Goal: Task Accomplishment & Management: Use online tool/utility

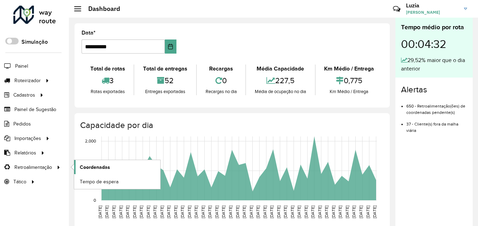
click at [96, 167] on span "Coordenadas" at bounding box center [95, 166] width 30 height 7
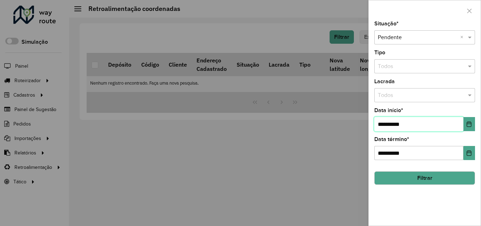
click at [390, 124] on input "**********" at bounding box center [418, 124] width 89 height 14
type input "**********"
click at [407, 174] on button "Filtrar" at bounding box center [424, 177] width 101 height 13
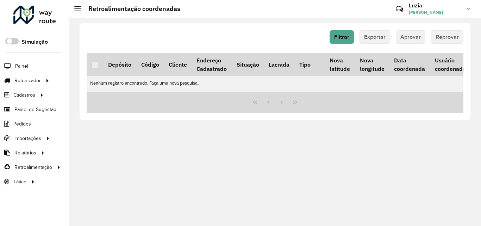
drag, startPoint x: 468, startPoint y: 9, endPoint x: 467, endPoint y: 18, distance: 8.8
click at [468, 9] on img at bounding box center [467, 9] width 3 height 2
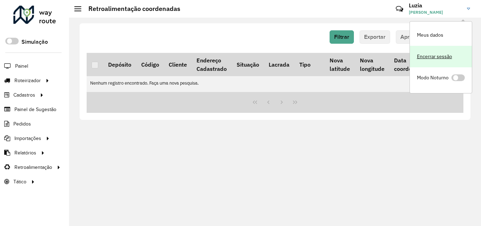
click at [430, 58] on link "Encerrar sessão" at bounding box center [440, 56] width 62 height 21
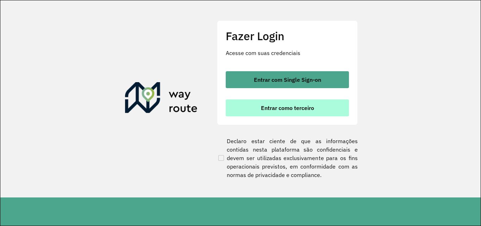
click at [248, 103] on button "Entrar como terceiro" at bounding box center [287, 107] width 123 height 17
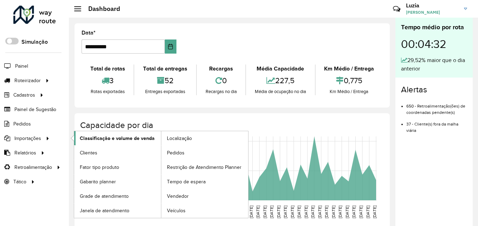
click at [90, 135] on span "Classificação e volume de venda" at bounding box center [117, 137] width 75 height 7
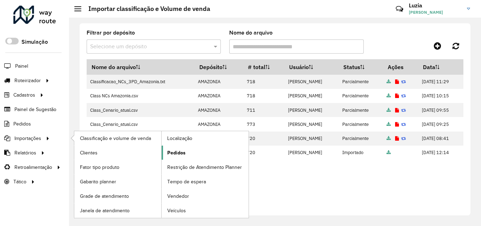
click at [201, 155] on link "Pedidos" at bounding box center [204, 152] width 87 height 14
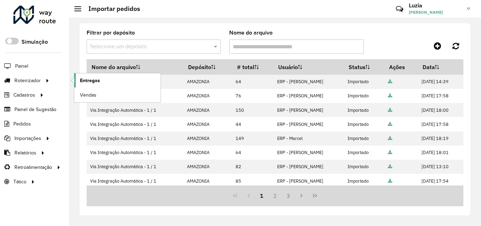
click at [103, 80] on link "Entregas" at bounding box center [117, 80] width 86 height 14
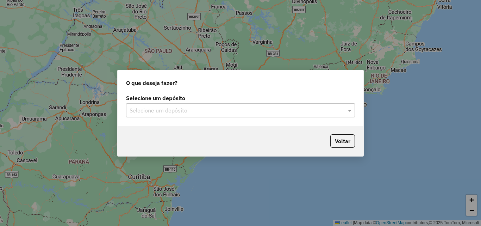
click at [146, 112] on input "text" at bounding box center [233, 110] width 208 height 8
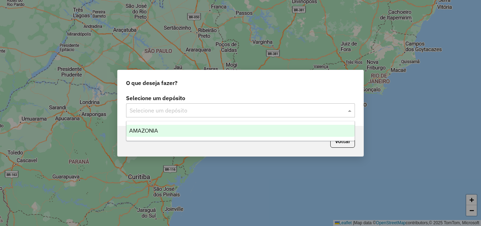
click at [144, 129] on span "AMAZONIA" at bounding box center [143, 130] width 29 height 6
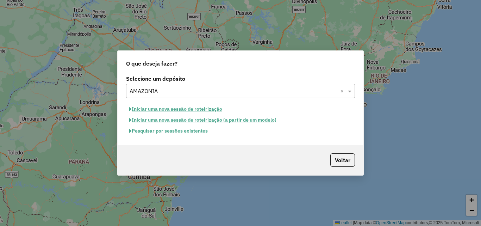
click at [156, 109] on button "Iniciar uma nova sessão de roteirização" at bounding box center [175, 108] width 99 height 11
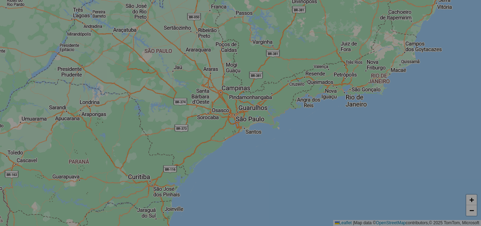
select select "*"
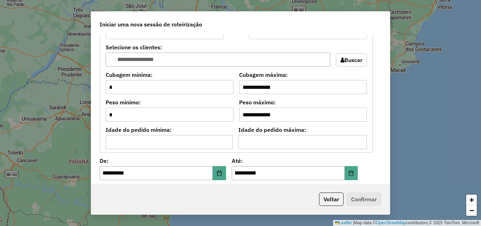
scroll to position [633, 0]
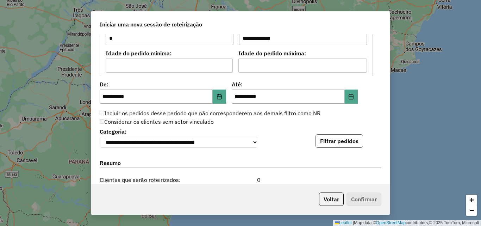
click at [324, 139] on button "Filtrar pedidos" at bounding box center [338, 140] width 47 height 13
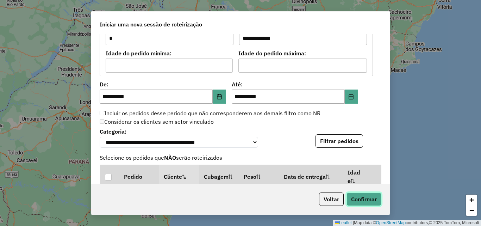
click at [369, 199] on button "Confirmar" at bounding box center [363, 198] width 35 height 13
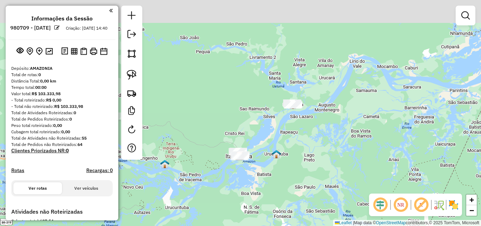
drag, startPoint x: 301, startPoint y: 108, endPoint x: 291, endPoint y: 159, distance: 52.4
click at [291, 159] on div "Janela de atendimento Grade de atendimento Capacidade Transportadoras Veículos …" at bounding box center [240, 113] width 481 height 226
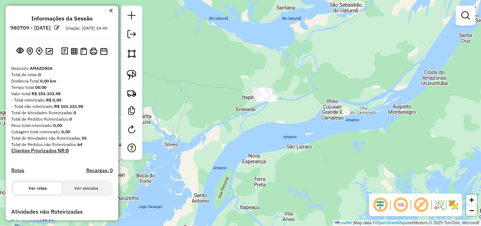
drag, startPoint x: 297, startPoint y: 129, endPoint x: 288, endPoint y: 164, distance: 35.9
click at [288, 164] on div "Janela de atendimento Grade de atendimento Capacidade Transportadoras Veículos …" at bounding box center [240, 113] width 481 height 226
click at [136, 77] on link at bounding box center [131, 74] width 15 height 15
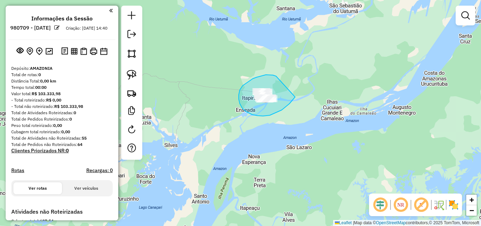
drag, startPoint x: 276, startPoint y: 76, endPoint x: 295, endPoint y: 97, distance: 28.1
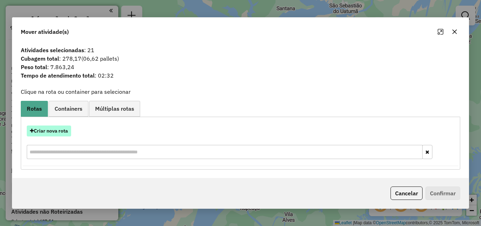
click at [63, 129] on button "Criar nova rota" at bounding box center [49, 130] width 44 height 11
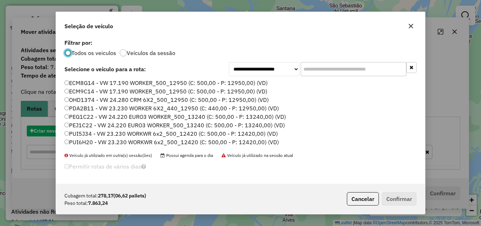
scroll to position [4, 2]
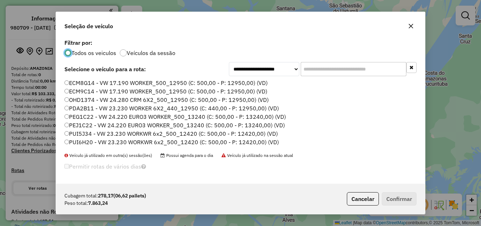
click at [85, 133] on label "PUI5J34 - VW 23.230 WORKWR 6x2_500_12420 (C: 500,00 - P: 12420,00) (VD)" at bounding box center [170, 133] width 213 height 8
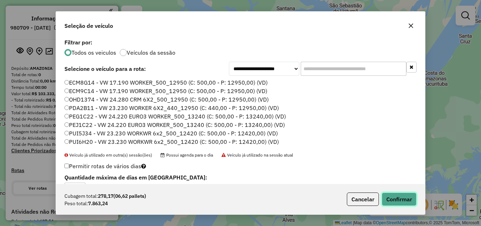
click at [404, 198] on button "Confirmar" at bounding box center [398, 198] width 35 height 13
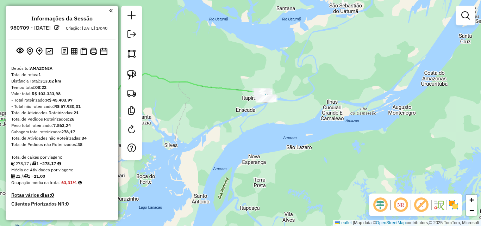
drag, startPoint x: 296, startPoint y: 141, endPoint x: 316, endPoint y: 141, distance: 20.1
click at [315, 142] on div "Janela de atendimento Grade de atendimento Capacidade Transportadoras Veículos …" at bounding box center [240, 113] width 481 height 226
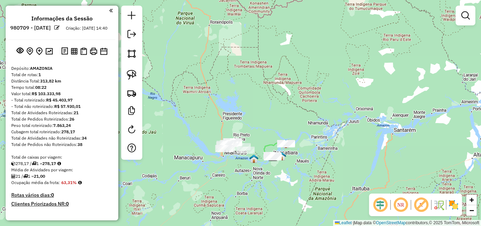
drag, startPoint x: 230, startPoint y: 152, endPoint x: 256, endPoint y: 156, distance: 26.0
click at [256, 156] on img at bounding box center [253, 158] width 9 height 9
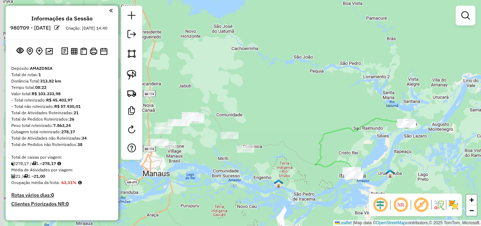
drag, startPoint x: 265, startPoint y: 129, endPoint x: 249, endPoint y: 136, distance: 17.1
click at [297, 121] on div "Janela de atendimento Grade de atendimento Capacidade Transportadoras Veículos …" at bounding box center [240, 113] width 481 height 226
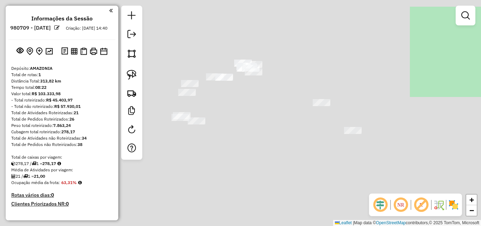
drag, startPoint x: 233, startPoint y: 147, endPoint x: 278, endPoint y: 140, distance: 46.3
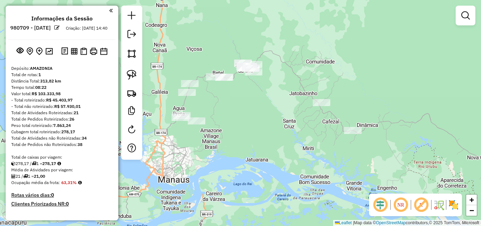
click at [278, 140] on div "Janela de atendimento Grade de atendimento Capacidade Transportadoras Veículos …" at bounding box center [240, 113] width 481 height 226
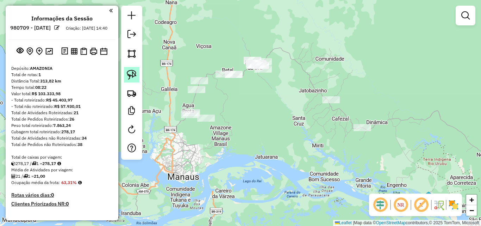
click at [131, 77] on img at bounding box center [132, 75] width 10 height 10
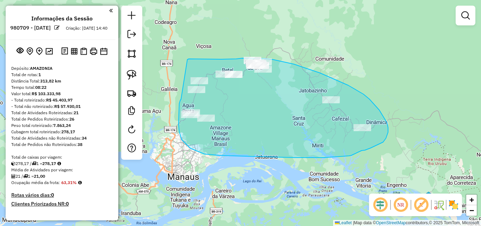
drag, startPoint x: 179, startPoint y: 103, endPoint x: 187, endPoint y: 59, distance: 44.7
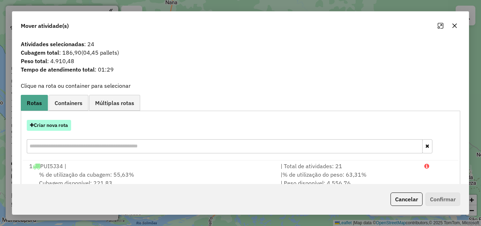
click at [58, 125] on button "Criar nova rota" at bounding box center [49, 125] width 44 height 11
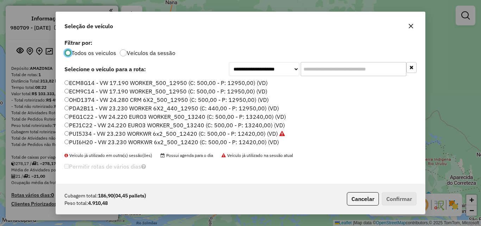
click at [78, 99] on label "OHD1374 - VW 24.280 CRM 6X2_500_12950 (C: 500,00 - P: 12950,00) (VD)" at bounding box center [166, 99] width 204 height 8
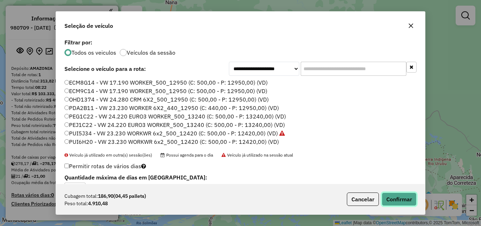
click at [401, 200] on button "Confirmar" at bounding box center [398, 198] width 35 height 13
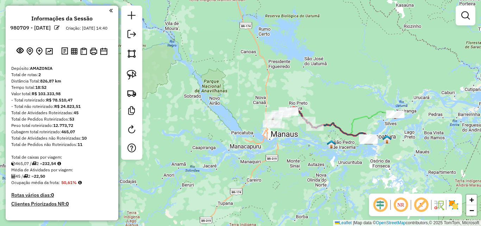
drag, startPoint x: 327, startPoint y: 141, endPoint x: 239, endPoint y: 150, distance: 88.4
click at [326, 148] on img at bounding box center [330, 143] width 9 height 9
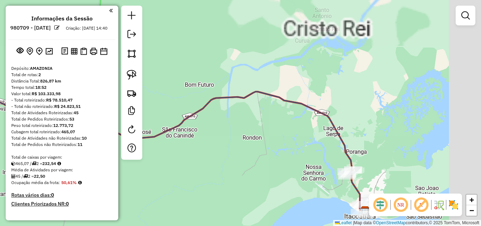
drag, startPoint x: 309, startPoint y: 164, endPoint x: 192, endPoint y: 64, distance: 153.5
click at [205, 72] on div "Janela de atendimento Grade de atendimento Capacidade Transportadoras Veículos …" at bounding box center [240, 113] width 481 height 226
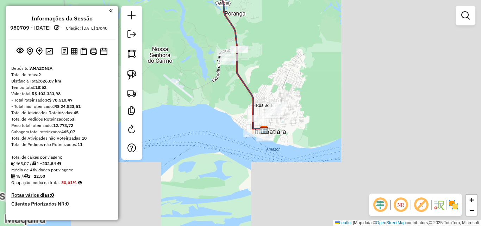
drag, startPoint x: 336, startPoint y: 115, endPoint x: 270, endPoint y: 64, distance: 82.8
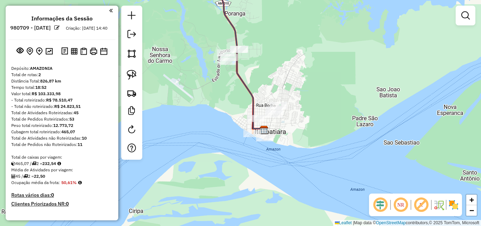
click at [285, 71] on div "Janela de atendimento Grade de atendimento Capacidade Transportadoras Veículos …" at bounding box center [240, 113] width 481 height 226
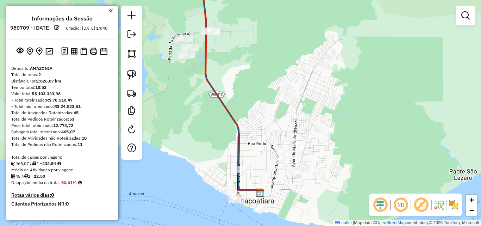
drag, startPoint x: 224, startPoint y: 56, endPoint x: 230, endPoint y: 76, distance: 20.5
click at [231, 77] on div "Janela de atendimento Grade de atendimento Capacidade Transportadoras Veículos …" at bounding box center [240, 113] width 481 height 226
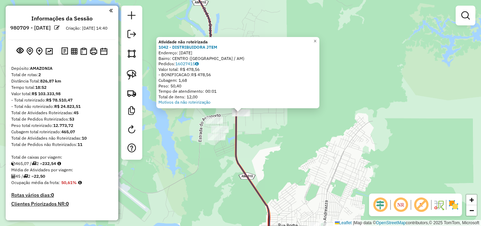
click at [275, 130] on div "Atividade não roteirizada 1042 - DISTRIBUIDORA JTEM Endereço: [DATE] Bairro: [G…" at bounding box center [240, 113] width 481 height 226
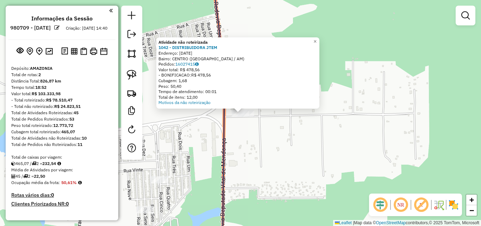
click at [260, 131] on div "Atividade não roteirizada 1042 - DISTRIBUIDORA JTEM Endereço: [DATE] Bairro: [G…" at bounding box center [240, 113] width 481 height 226
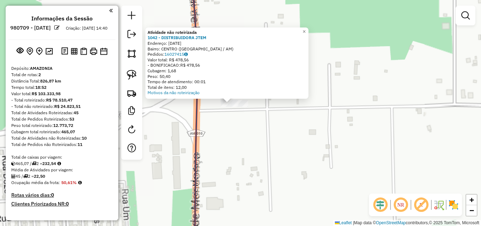
click at [247, 119] on div "Atividade não roteirizada 1042 - DISTRIBUIDORA JTEM Endereço: [DATE] Bairro: [G…" at bounding box center [240, 113] width 481 height 226
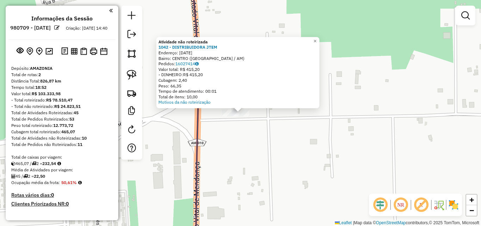
click at [252, 145] on div "Atividade não roteirizada 1042 - DISTRIBUIDORA JTEM Endereço: [DATE] Bairro: [G…" at bounding box center [240, 113] width 481 height 226
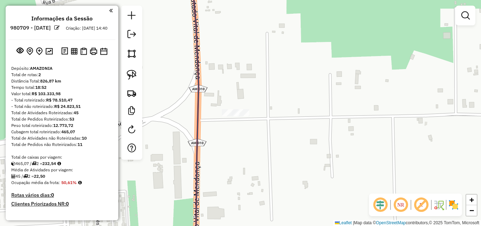
click at [226, 116] on div at bounding box center [231, 112] width 18 height 7
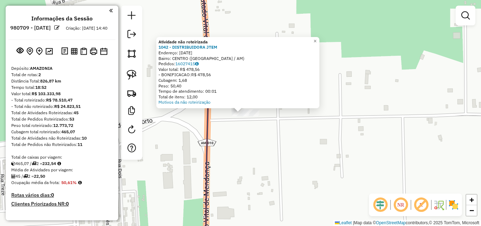
click at [246, 135] on div "Atividade não roteirizada 1042 - DISTRIBUIDORA JTEM Endereço: [DATE] Bairro: [G…" at bounding box center [240, 113] width 481 height 226
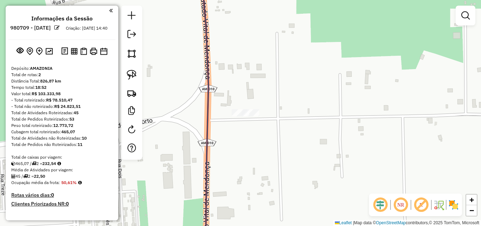
drag, startPoint x: 137, startPoint y: 79, endPoint x: 141, endPoint y: 82, distance: 4.6
click at [136, 79] on link at bounding box center [131, 74] width 15 height 15
drag, startPoint x: 224, startPoint y: 95, endPoint x: 306, endPoint y: 101, distance: 82.2
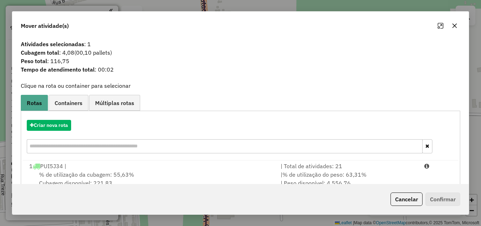
click at [453, 26] on icon "button" at bounding box center [454, 26] width 5 height 5
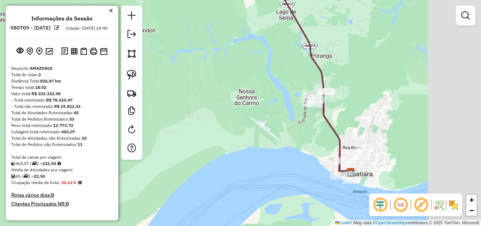
drag, startPoint x: 362, startPoint y: 140, endPoint x: 222, endPoint y: 115, distance: 142.2
click at [222, 115] on div "Janela de atendimento Grade de atendimento Capacidade Transportadoras Veículos …" at bounding box center [240, 113] width 481 height 226
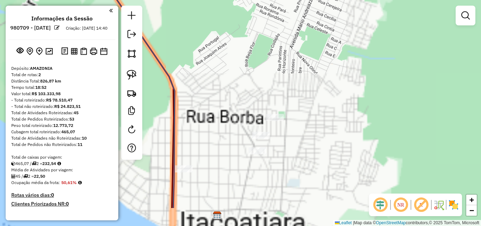
drag, startPoint x: 319, startPoint y: 132, endPoint x: 284, endPoint y: 53, distance: 86.3
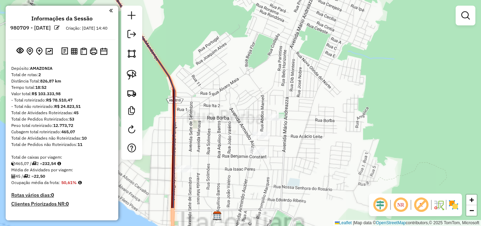
click at [288, 55] on div "Janela de atendimento Grade de atendimento Capacidade Transportadoras Veículos …" at bounding box center [240, 113] width 481 height 226
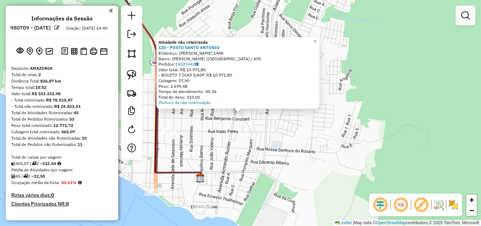
click at [268, 124] on div "Atividade não roteirizada 120 - POSTO SANTO [PERSON_NAME]: [PERSON_NAME] AUZIER…" at bounding box center [240, 113] width 481 height 226
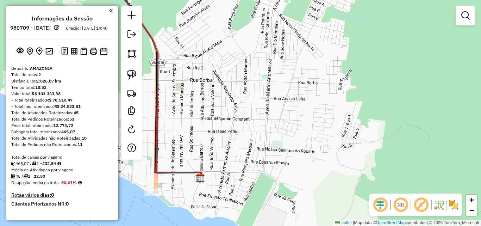
click at [247, 101] on div at bounding box center [244, 97] width 18 height 7
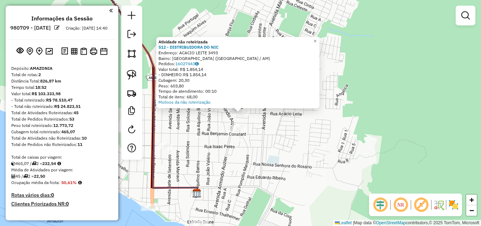
click at [265, 138] on div "Atividade não roteirizada 512 - DISTRIBUIDORA DO NIC Endereço: ACACIO LEITE 349…" at bounding box center [240, 113] width 481 height 226
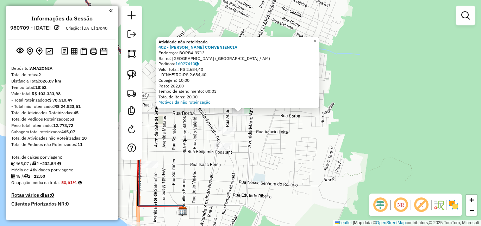
click at [266, 145] on div "Atividade não roteirizada 402 - ELINE CONVENIENCIA Endereço: BORBA 3713 Bairro:…" at bounding box center [240, 113] width 481 height 226
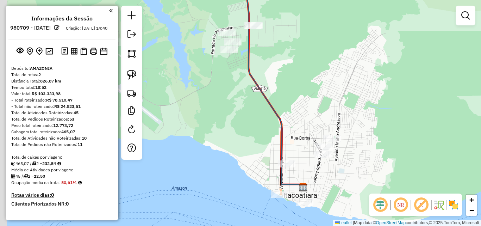
drag, startPoint x: 288, startPoint y: 109, endPoint x: 306, endPoint y: 64, distance: 48.3
click at [306, 64] on div "Janela de atendimento Grade de atendimento Capacidade Transportadoras Veículos …" at bounding box center [240, 113] width 481 height 226
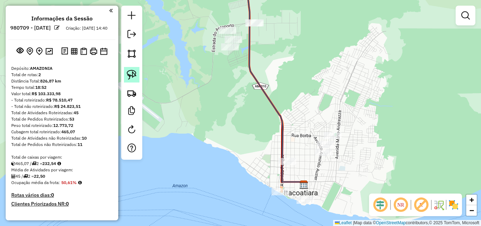
click at [129, 74] on img at bounding box center [132, 75] width 10 height 10
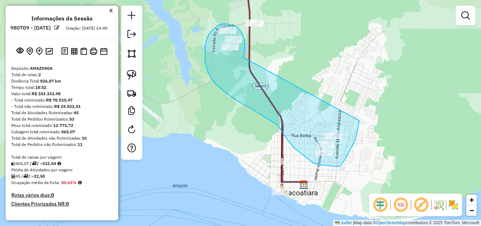
drag, startPoint x: 244, startPoint y: 53, endPoint x: 361, endPoint y: 113, distance: 130.9
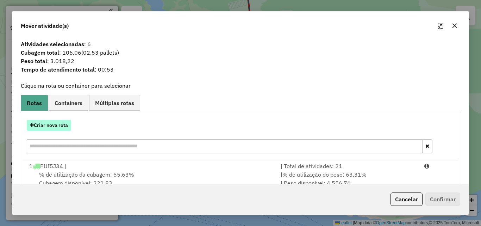
click at [54, 127] on button "Criar nova rota" at bounding box center [49, 125] width 44 height 11
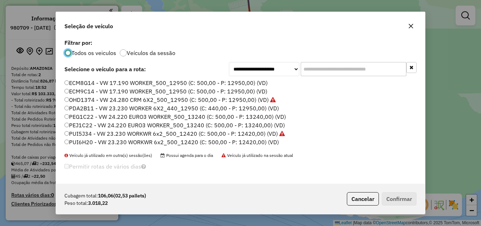
click at [77, 108] on label "PDA2B11 - VW 23.230 WORKER 6X2_440_12950 (C: 440,00 - P: 12950,00) (VD)" at bounding box center [171, 108] width 214 height 8
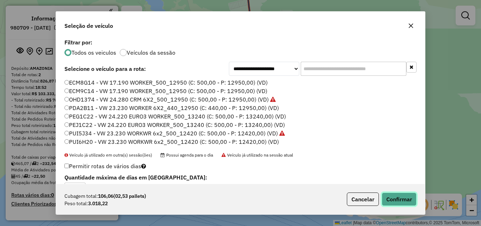
click at [395, 194] on button "Confirmar" at bounding box center [398, 198] width 35 height 13
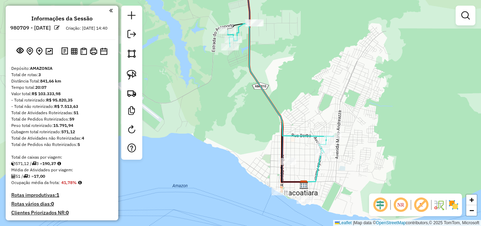
drag, startPoint x: 304, startPoint y: 155, endPoint x: 299, endPoint y: 85, distance: 69.9
click at [299, 90] on div "Janela de atendimento Grade de atendimento Capacidade Transportadoras Veículos …" at bounding box center [240, 113] width 481 height 226
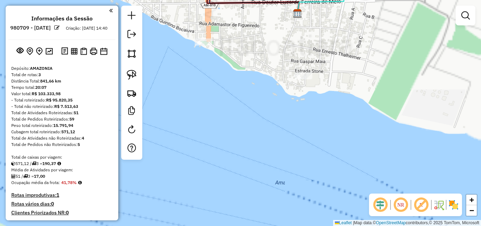
click at [286, 135] on div "Janela de atendimento Grade de atendimento Capacidade Transportadoras Veículos …" at bounding box center [240, 113] width 481 height 226
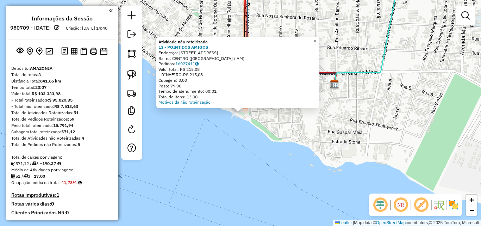
click at [260, 148] on div "Atividade não roteirizada 13 - POINT DOS AMIGOS Endereço: R BARAO DO RIO BRANCO…" at bounding box center [240, 113] width 481 height 226
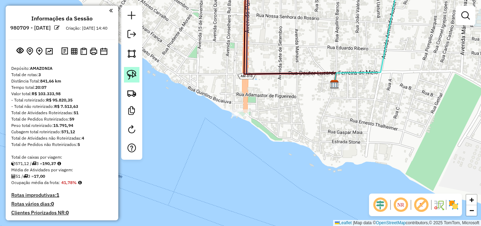
click at [131, 71] on img at bounding box center [132, 75] width 10 height 10
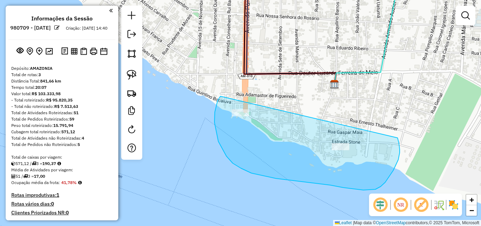
drag, startPoint x: 219, startPoint y: 97, endPoint x: 343, endPoint y: 98, distance: 123.8
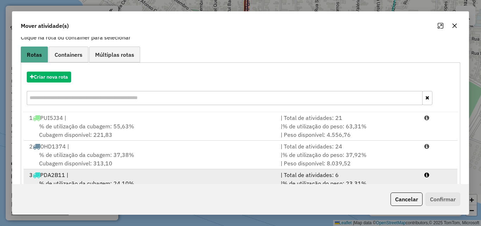
scroll to position [74, 0]
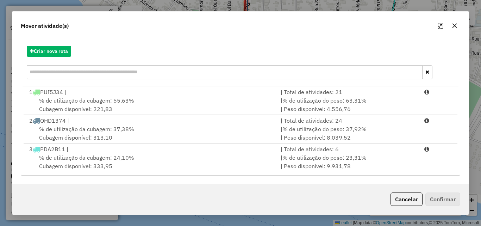
click at [102, 173] on div "Criar nova rota 1 PUI5J34 | | Total de atividades: 21 % de utilização da cubage…" at bounding box center [240, 106] width 439 height 138
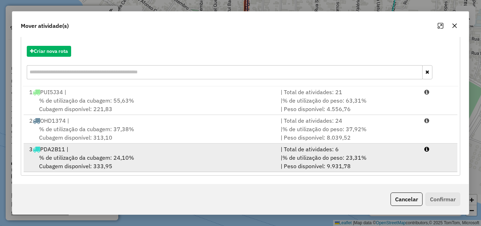
click at [107, 158] on span "% de utilização da cubagem: 24,10%" at bounding box center [86, 157] width 95 height 7
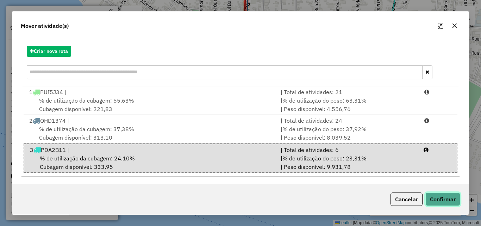
click at [456, 200] on button "Confirmar" at bounding box center [442, 198] width 35 height 13
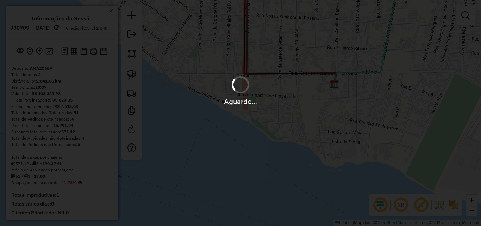
scroll to position [0, 0]
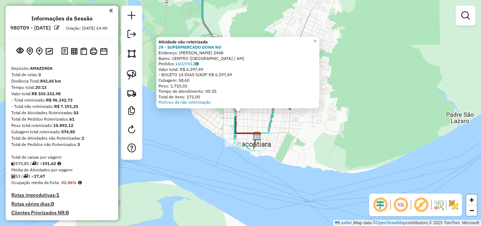
click at [319, 131] on div "Atividade não roteirizada 29 - SUPERMERCADO DONA NO Endereço: [PERSON_NAME] 244…" at bounding box center [240, 113] width 481 height 226
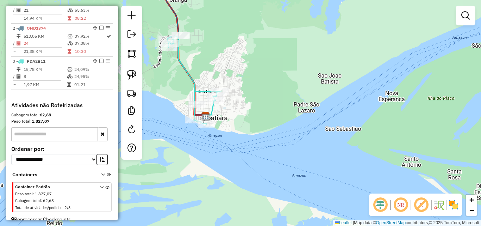
scroll to position [281, 0]
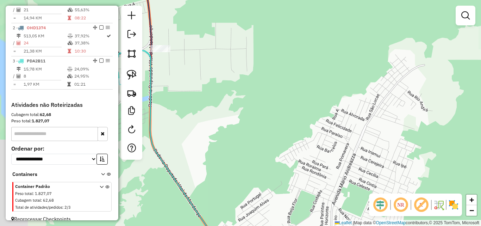
drag, startPoint x: 192, startPoint y: 46, endPoint x: 229, endPoint y: 55, distance: 37.5
click at [247, 65] on div "Janela de atendimento Grade de atendimento Capacidade Transportadoras Veículos …" at bounding box center [240, 113] width 481 height 226
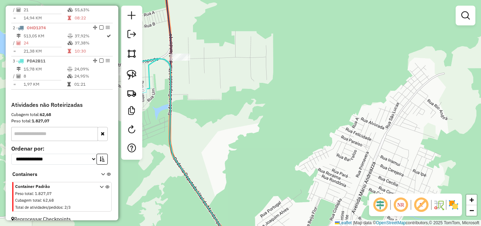
drag, startPoint x: 202, startPoint y: 45, endPoint x: 209, endPoint y: 61, distance: 17.2
click at [224, 57] on div "Janela de atendimento Grade de atendimento Capacidade Transportadoras Veículos …" at bounding box center [240, 113] width 481 height 226
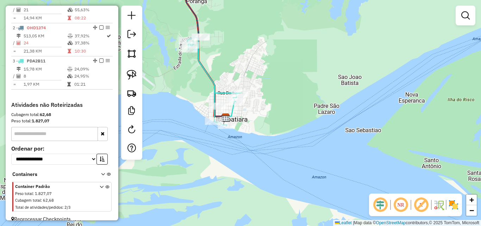
drag, startPoint x: 228, startPoint y: 99, endPoint x: 232, endPoint y: 45, distance: 54.3
click at [235, 46] on div "Janela de atendimento Grade de atendimento Capacidade Transportadoras Veículos …" at bounding box center [240, 113] width 481 height 226
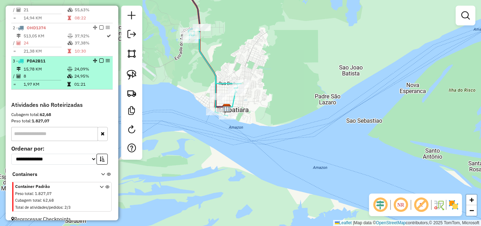
click at [49, 80] on td "8" at bounding box center [45, 75] width 44 height 7
select select "**********"
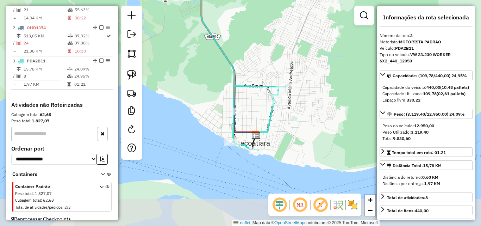
drag, startPoint x: 277, startPoint y: 106, endPoint x: 269, endPoint y: 54, distance: 52.7
click at [269, 54] on div "Janela de atendimento Grade de atendimento Capacidade Transportadoras Veículos …" at bounding box center [240, 113] width 481 height 226
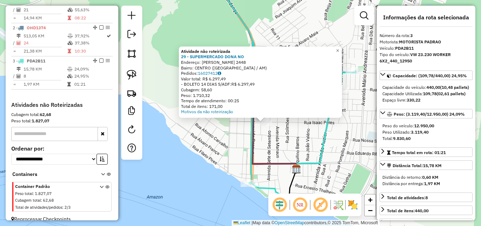
click at [288, 132] on div "Atividade não roteirizada 29 - SUPERMERCADO DONA NO Endereço: [PERSON_NAME] 244…" at bounding box center [240, 113] width 481 height 226
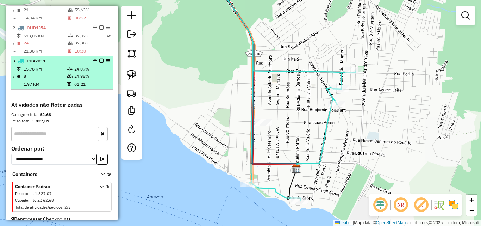
click at [62, 80] on td "8" at bounding box center [45, 75] width 44 height 7
select select "**********"
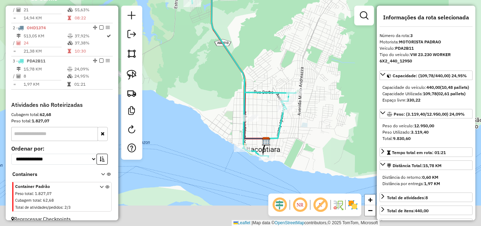
drag, startPoint x: 273, startPoint y: 147, endPoint x: 269, endPoint y: 104, distance: 42.4
click at [269, 105] on div "Janela de atendimento Grade de atendimento Capacidade Transportadoras Veículos …" at bounding box center [240, 113] width 481 height 226
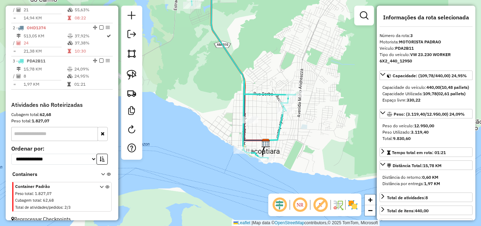
drag, startPoint x: 255, startPoint y: 72, endPoint x: 277, endPoint y: 180, distance: 110.5
click at [277, 180] on div "Janela de atendimento Grade de atendimento Capacidade Transportadoras Veículos …" at bounding box center [240, 113] width 481 height 226
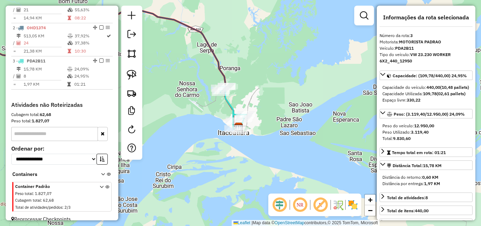
drag, startPoint x: 249, startPoint y: 108, endPoint x: 243, endPoint y: 84, distance: 24.8
click at [243, 85] on div "Janela de atendimento Grade de atendimento Capacidade Transportadoras Veículos …" at bounding box center [240, 113] width 481 height 226
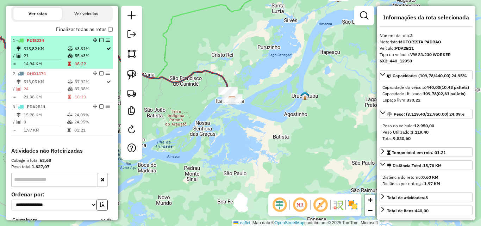
scroll to position [211, 0]
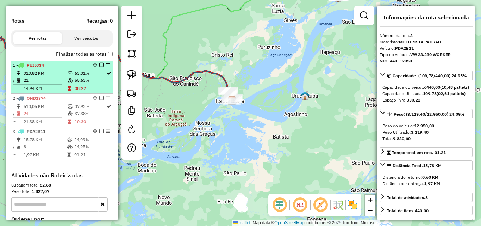
click at [49, 83] on td "21" at bounding box center [45, 80] width 44 height 7
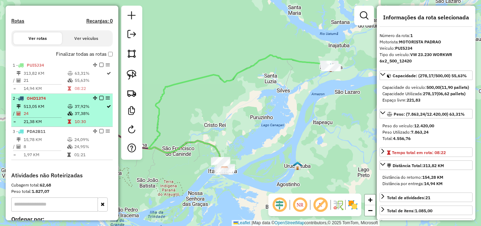
click at [37, 117] on td "24" at bounding box center [45, 113] width 44 height 7
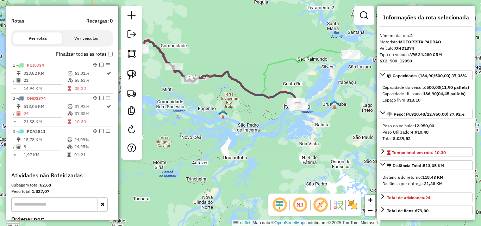
drag, startPoint x: 238, startPoint y: 110, endPoint x: 217, endPoint y: 90, distance: 29.4
click at [217, 91] on div "Janela de atendimento Grade de atendimento Capacidade Transportadoras Veículos …" at bounding box center [240, 113] width 481 height 226
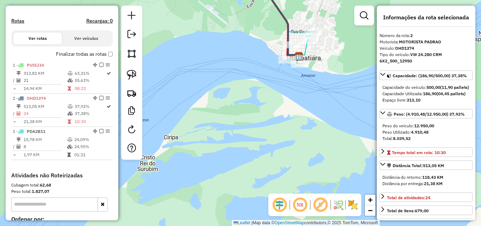
drag, startPoint x: 300, startPoint y: 73, endPoint x: 293, endPoint y: 144, distance: 71.4
click at [293, 144] on div "Janela de atendimento Grade de atendimento Capacidade Transportadoras Veículos …" at bounding box center [240, 113] width 481 height 226
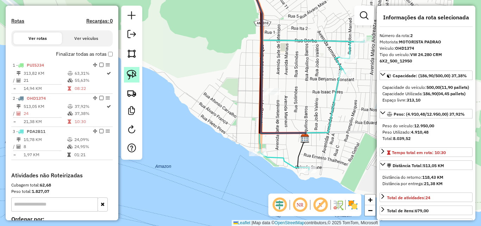
click at [128, 75] on img at bounding box center [132, 75] width 10 height 10
drag, startPoint x: 273, startPoint y: 80, endPoint x: 248, endPoint y: 85, distance: 25.5
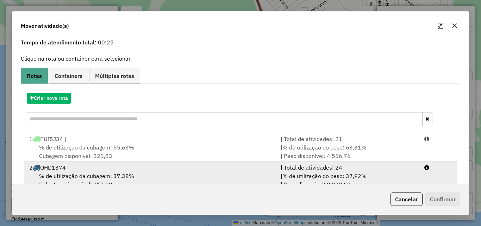
scroll to position [70, 0]
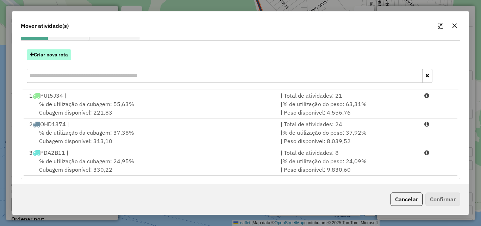
click at [64, 56] on button "Criar nova rota" at bounding box center [49, 54] width 44 height 11
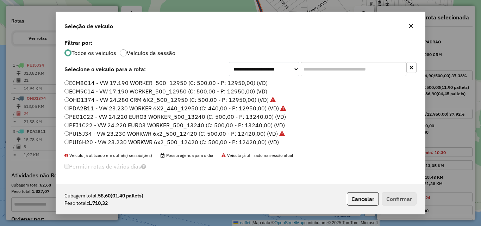
scroll to position [4, 2]
click at [81, 84] on label "ECM8G14 - VW 17.190 WORKER_500_12950 (C: 500,00 - P: 12950,00) (VD)" at bounding box center [165, 82] width 203 height 8
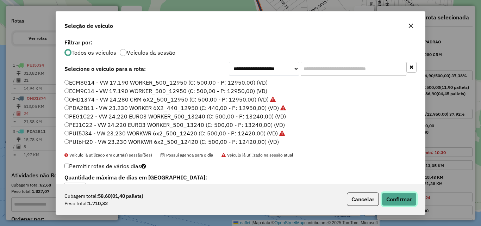
click at [394, 195] on button "Confirmar" at bounding box center [398, 198] width 35 height 13
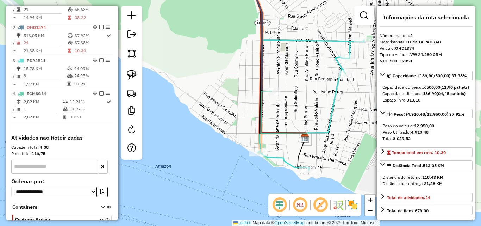
scroll to position [305, 0]
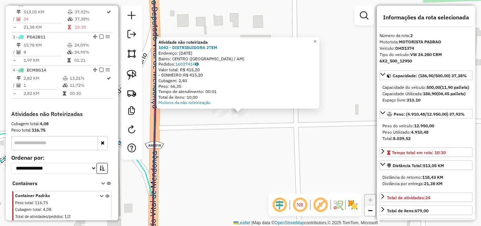
click at [264, 131] on div "Atividade não roteirizada 1042 - DISTRIBUIDORA JTEM Endereço: [DATE] Bairro: [G…" at bounding box center [240, 113] width 481 height 226
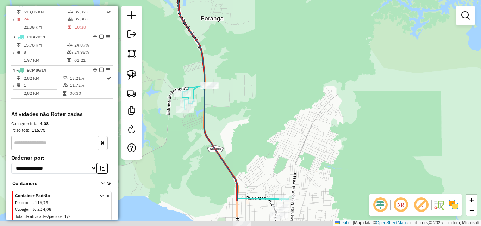
drag, startPoint x: 239, startPoint y: 139, endPoint x: 241, endPoint y: 80, distance: 58.8
click at [241, 80] on div "Janela de atendimento Grade de atendimento Capacidade Transportadoras Veículos …" at bounding box center [240, 113] width 481 height 226
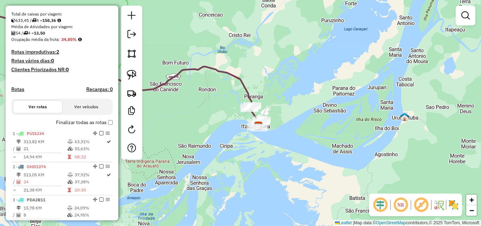
scroll to position [59, 0]
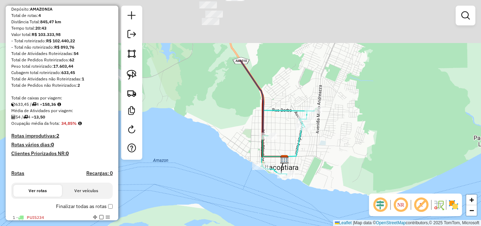
drag, startPoint x: 358, startPoint y: 72, endPoint x: 328, endPoint y: 157, distance: 90.2
click at [332, 163] on div "Janela de atendimento Grade de atendimento Capacidade Transportadoras Veículos …" at bounding box center [240, 113] width 481 height 226
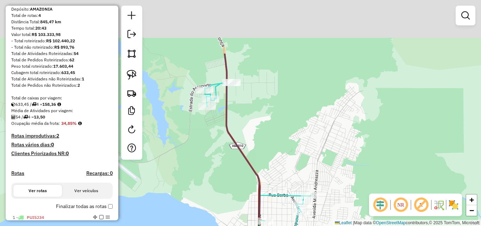
drag, startPoint x: 294, startPoint y: 85, endPoint x: 290, endPoint y: 152, distance: 67.0
click at [291, 152] on div "Janela de atendimento Grade de atendimento Capacidade Transportadoras Veículos …" at bounding box center [240, 113] width 481 height 226
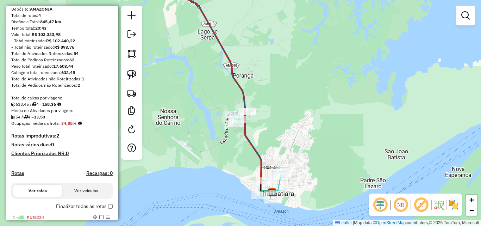
drag, startPoint x: 312, startPoint y: 103, endPoint x: 220, endPoint y: 239, distance: 164.3
click at [220, 225] on html "Aguarde... Pop-up bloqueado! Seu navegador bloqueou automáticamente a abertura …" at bounding box center [240, 113] width 481 height 226
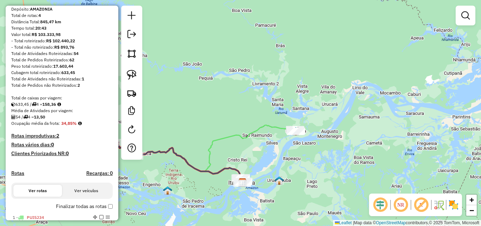
drag, startPoint x: 313, startPoint y: 129, endPoint x: 286, endPoint y: 156, distance: 37.6
click at [286, 156] on div "Janela de atendimento Grade de atendimento Capacidade Transportadoras Veículos …" at bounding box center [240, 113] width 481 height 226
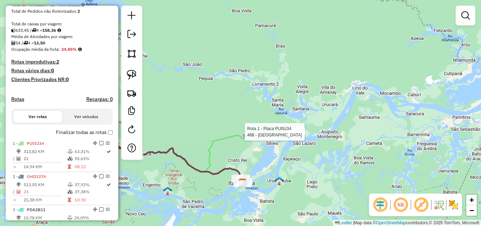
select select "**********"
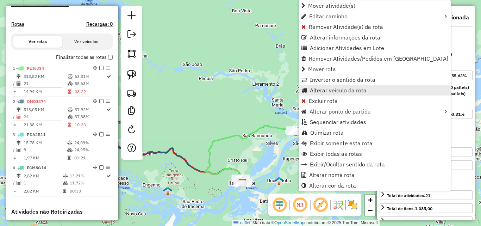
scroll to position [272, 0]
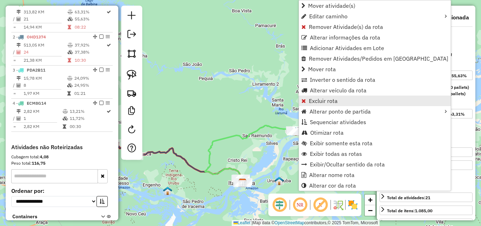
click at [317, 103] on span "Excluir rota" at bounding box center [323, 101] width 29 height 6
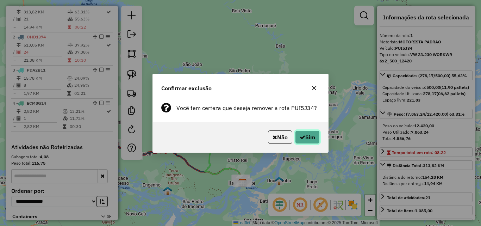
click at [313, 136] on button "Sim" at bounding box center [307, 136] width 25 height 13
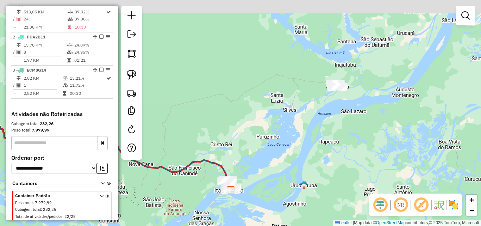
drag, startPoint x: 277, startPoint y: 134, endPoint x: 197, endPoint y: 97, distance: 87.8
click at [271, 136] on div "Janela de atendimento Grade de atendimento Capacidade Transportadoras Veículos …" at bounding box center [240, 113] width 481 height 226
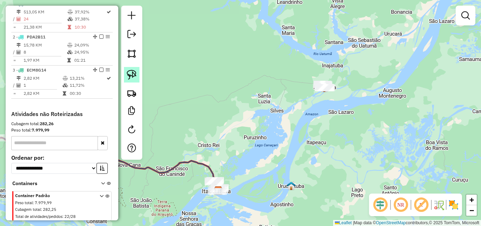
click at [136, 79] on img at bounding box center [132, 75] width 10 height 10
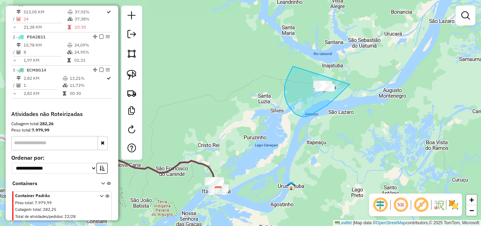
drag, startPoint x: 292, startPoint y: 68, endPoint x: 353, endPoint y: 79, distance: 62.0
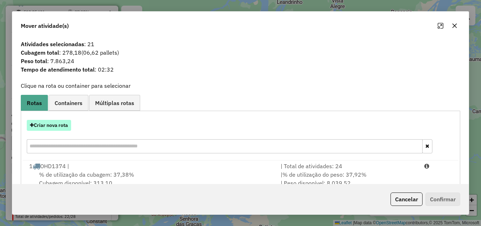
click at [64, 126] on button "Criar nova rota" at bounding box center [49, 125] width 44 height 11
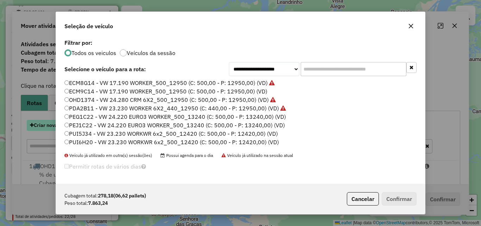
scroll to position [4, 2]
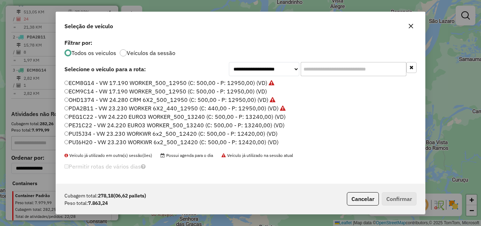
click at [83, 93] on label "ECM9C14 - VW 17.190 WORKER_500_12950 (C: 500,00 - P: 12950,00) (VD)" at bounding box center [165, 91] width 202 height 8
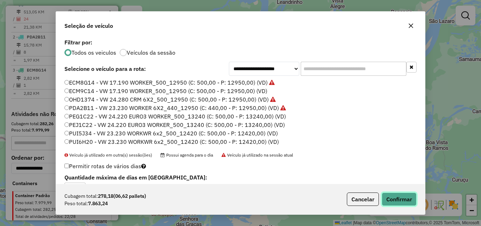
click at [396, 197] on button "Confirmar" at bounding box center [398, 198] width 35 height 13
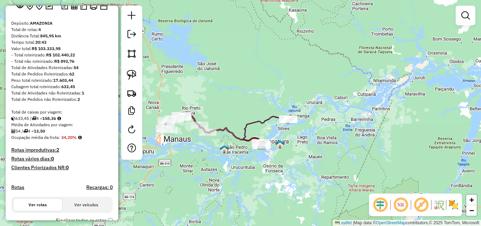
scroll to position [0, 0]
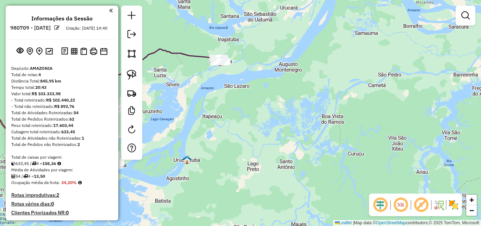
drag, startPoint x: 295, startPoint y: 170, endPoint x: 315, endPoint y: 163, distance: 20.7
click at [315, 163] on div "Janela de atendimento Grade de atendimento Capacidade Transportadoras Veículos …" at bounding box center [240, 113] width 481 height 226
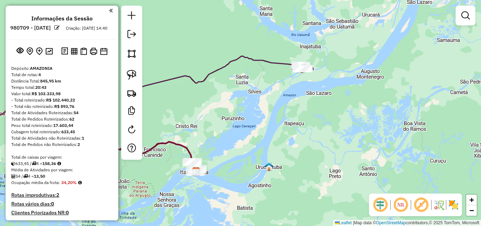
drag, startPoint x: 239, startPoint y: 142, endPoint x: 282, endPoint y: 106, distance: 57.4
click at [281, 109] on div "Janela de atendimento Grade de atendimento Capacidade Transportadoras Veículos …" at bounding box center [240, 113] width 481 height 226
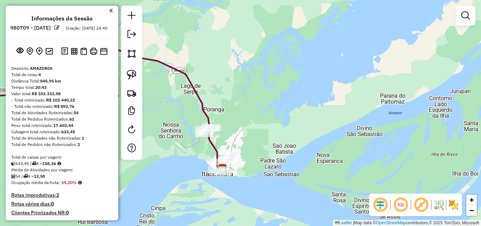
click at [256, 114] on div "Janela de atendimento Grade de atendimento Capacidade Transportadoras Veículos …" at bounding box center [240, 113] width 481 height 226
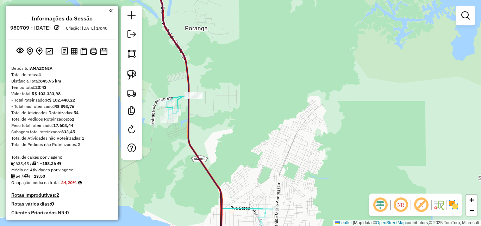
drag, startPoint x: 250, startPoint y: 134, endPoint x: 255, endPoint y: 132, distance: 4.9
click at [252, 134] on div "Janela de atendimento Grade de atendimento Capacidade Transportadoras Veículos …" at bounding box center [240, 113] width 481 height 226
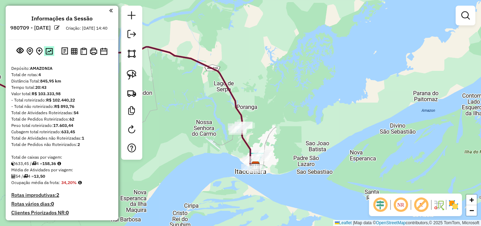
click at [48, 55] on img at bounding box center [48, 51] width 7 height 7
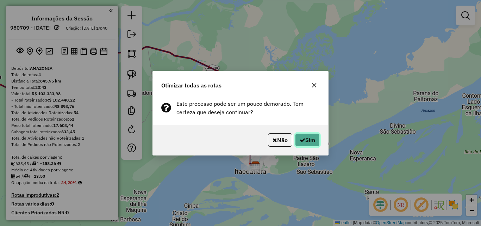
click at [312, 138] on button "Sim" at bounding box center [307, 139] width 25 height 13
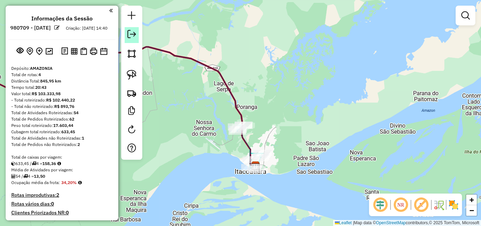
click at [133, 33] on em at bounding box center [131, 34] width 8 height 8
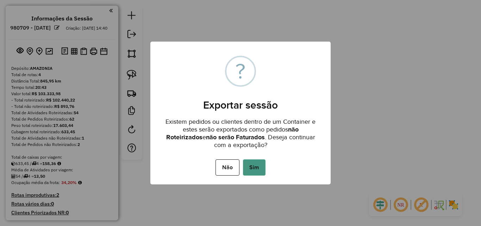
click at [258, 167] on button "Sim" at bounding box center [254, 167] width 23 height 16
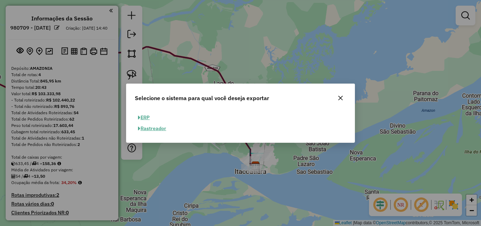
click at [146, 118] on button "ERP" at bounding box center [144, 117] width 18 height 11
select select "**"
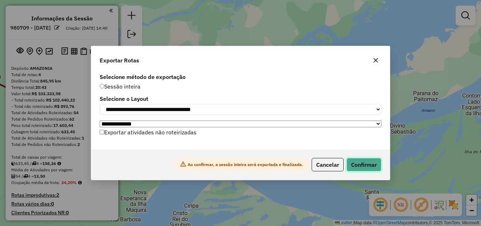
click at [359, 167] on button "Confirmar" at bounding box center [363, 164] width 35 height 13
